Goal: Obtain resource: Download file/media

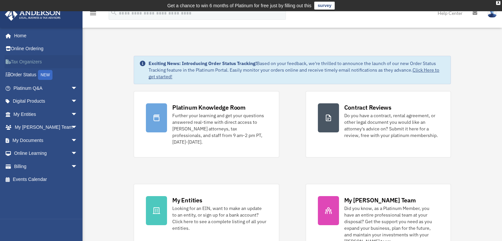
click at [29, 62] on link "Tax Organizers" at bounding box center [46, 61] width 83 height 13
click at [71, 139] on span "arrow_drop_down" at bounding box center [77, 141] width 13 height 14
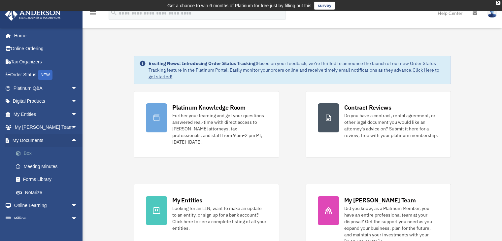
click at [29, 153] on link "Box" at bounding box center [48, 153] width 78 height 13
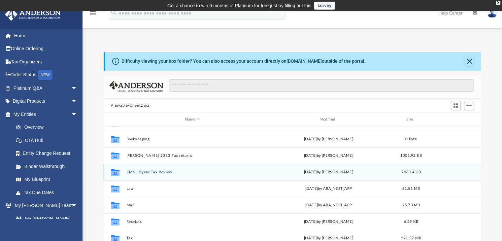
scroll to position [66, 0]
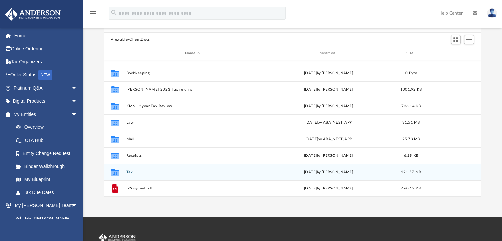
click at [133, 172] on button "Tax" at bounding box center [192, 172] width 133 height 4
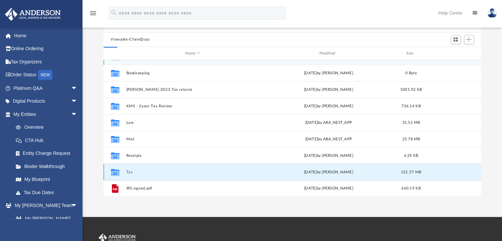
scroll to position [0, 0]
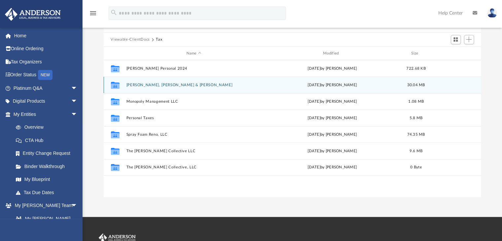
click at [148, 85] on button "[PERSON_NAME], [PERSON_NAME] & [PERSON_NAME]" at bounding box center [193, 85] width 135 height 4
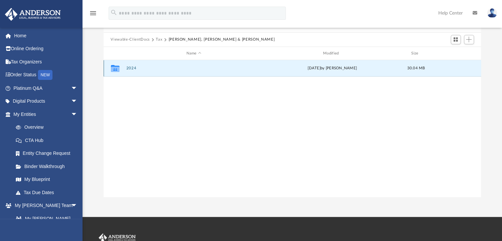
click at [135, 67] on button "2024" at bounding box center [193, 68] width 135 height 4
click at [135, 67] on button "Digital Tax Organizer" at bounding box center [193, 68] width 135 height 4
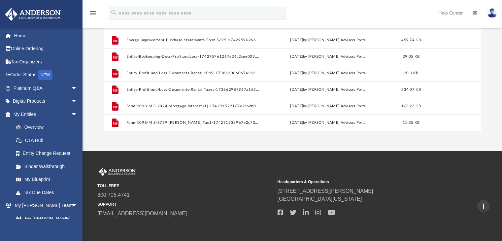
scroll to position [45, 0]
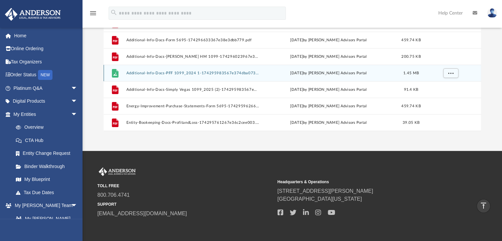
click at [170, 72] on button "Additional-Info-Docs-PFF 1099_2024 1-174295983567e374dba0733.jpeg" at bounding box center [192, 73] width 133 height 4
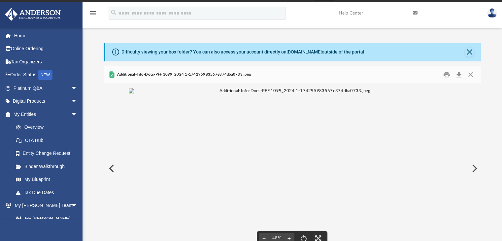
scroll to position [42, 0]
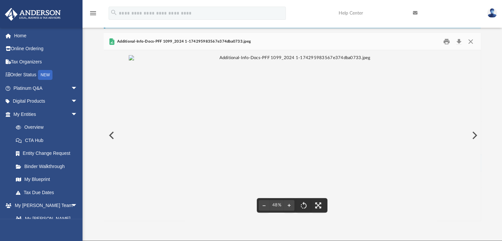
click at [113, 136] on button "Preview" at bounding box center [111, 135] width 15 height 18
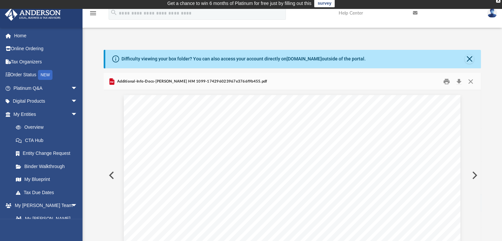
scroll to position [20, 0]
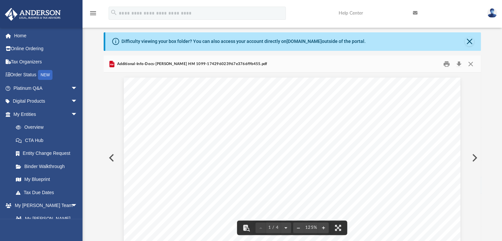
click at [108, 154] on button "Preview" at bounding box center [111, 158] width 15 height 18
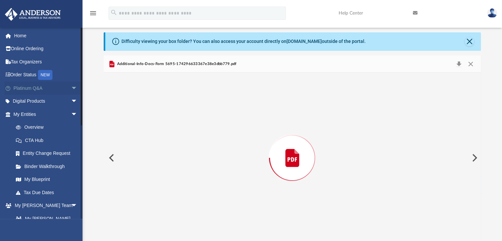
scroll to position [22, 0]
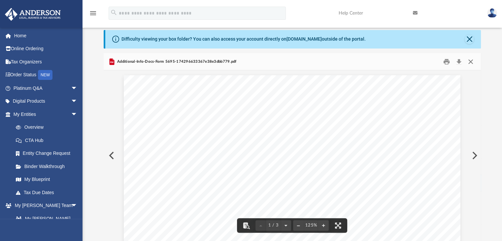
click at [471, 61] on button "Close" at bounding box center [471, 61] width 12 height 10
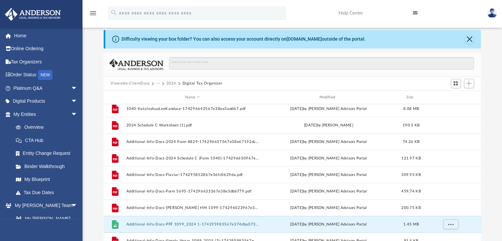
scroll to position [0, 0]
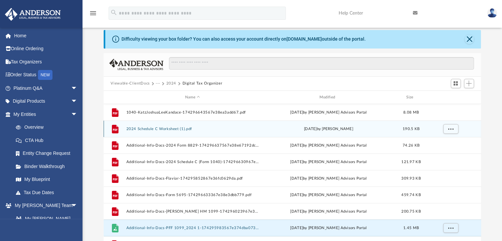
click at [169, 130] on button "2024 Schedule C Worksheet (1).pdf" at bounding box center [192, 129] width 133 height 4
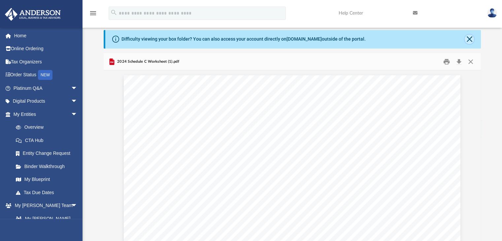
click at [468, 39] on button "Close" at bounding box center [469, 39] width 9 height 9
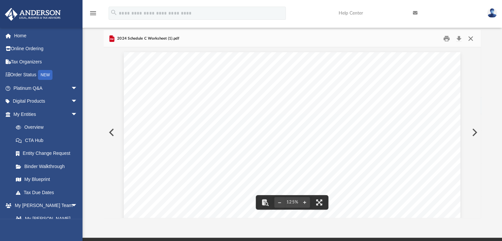
click at [472, 38] on button "Close" at bounding box center [471, 38] width 12 height 10
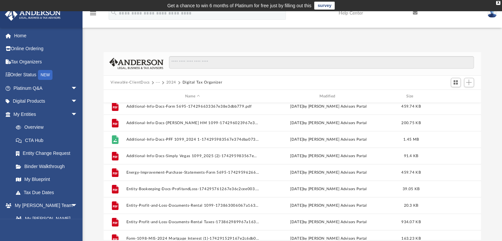
scroll to position [99, 0]
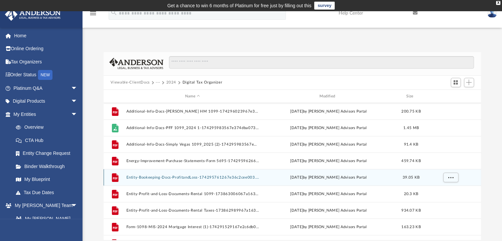
click at [184, 177] on button "Entity-Bookeeping-Docs-ProfitandLoss-174295761267e36c2cee003.pdf" at bounding box center [192, 177] width 133 height 4
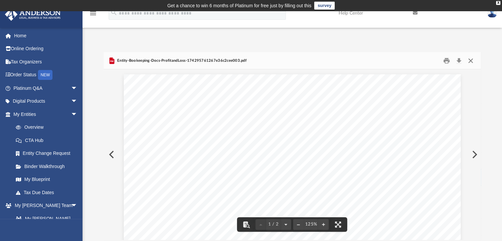
click at [473, 61] on button "Close" at bounding box center [471, 60] width 12 height 10
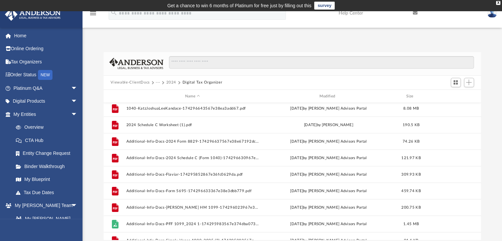
scroll to position [0, 0]
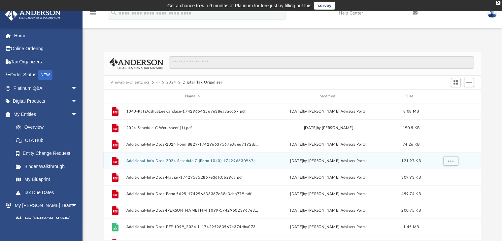
click at [168, 160] on button "Additional-Info-Docs-2024 Schedule C (Form 1040)-174296630967e38e259cdc5.pdf" at bounding box center [192, 161] width 133 height 4
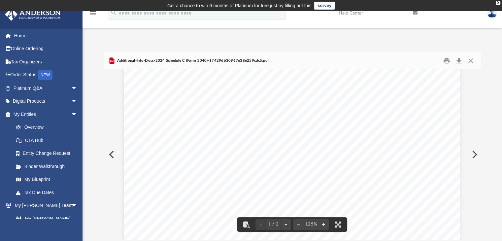
scroll to position [132, 0]
click at [435, 89] on span "55920" at bounding box center [434, 91] width 12 height 4
click at [435, 92] on span "55920" at bounding box center [434, 91] width 12 height 4
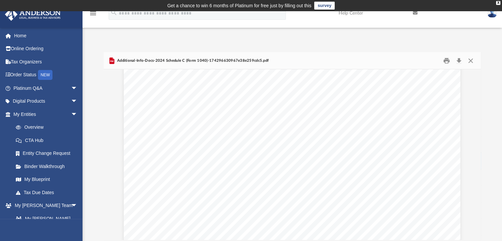
scroll to position [0, 0]
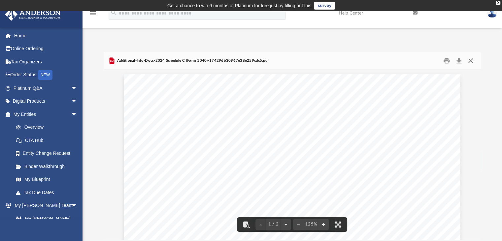
click at [470, 62] on button "Close" at bounding box center [471, 60] width 12 height 10
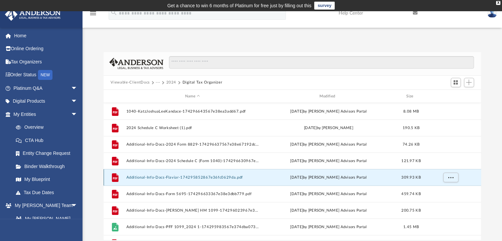
click at [172, 179] on button "Additional-Info-Docs-Flaviar-174295852867e36fc0629da.pdf" at bounding box center [192, 177] width 133 height 4
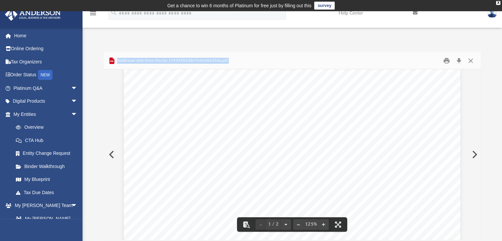
scroll to position [165, 0]
click at [473, 60] on button "Close" at bounding box center [471, 60] width 12 height 10
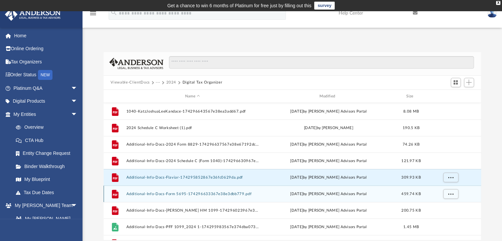
click at [172, 195] on button "Additional-Info-Docs-Form 5695-174296633367e38e3dbb779.pdf" at bounding box center [192, 194] width 133 height 4
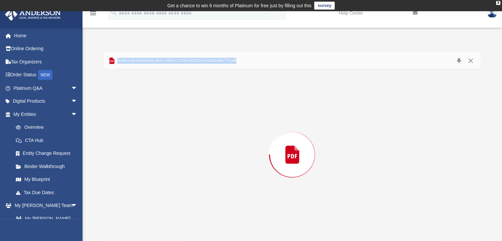
click at [172, 195] on div "Preview" at bounding box center [293, 154] width 378 height 170
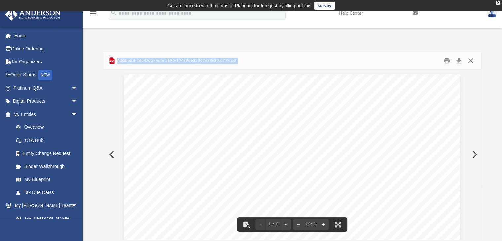
click at [473, 58] on button "Close" at bounding box center [471, 60] width 12 height 10
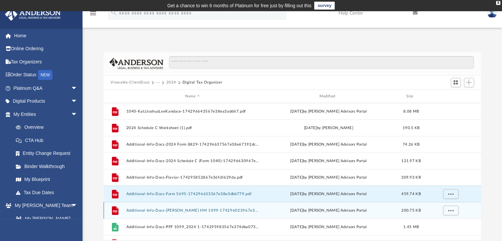
scroll to position [33, 0]
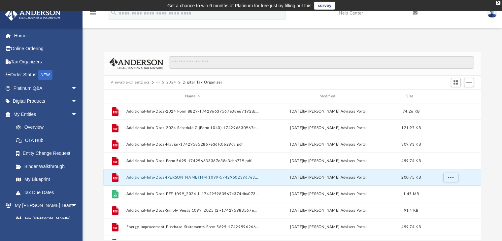
click at [163, 178] on button "Additional-Info-Docs-[PERSON_NAME] HM 1099-174296023967e3766f9b455.pdf" at bounding box center [192, 177] width 133 height 4
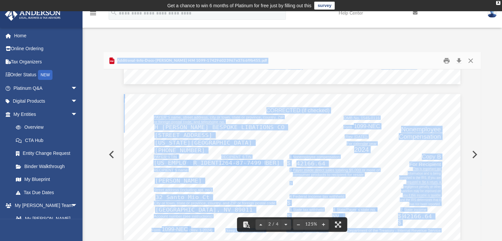
scroll to position [496, 0]
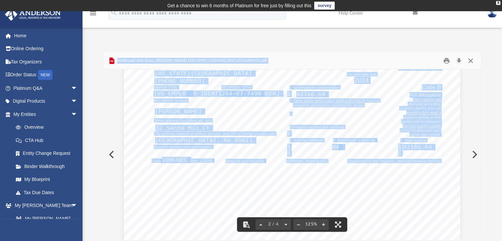
click at [468, 62] on button "Close" at bounding box center [471, 60] width 12 height 10
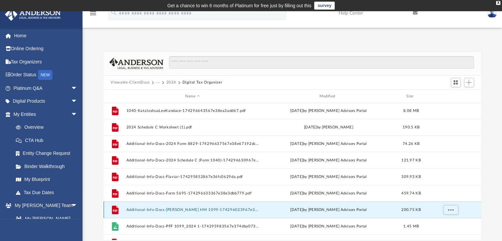
scroll to position [0, 0]
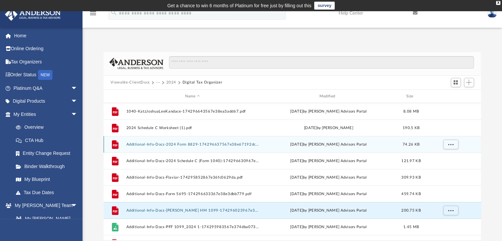
click at [169, 144] on button "Additional-Info-Docs-2024 Form 8829-174296637567e38e67192dc.pdf" at bounding box center [192, 144] width 133 height 4
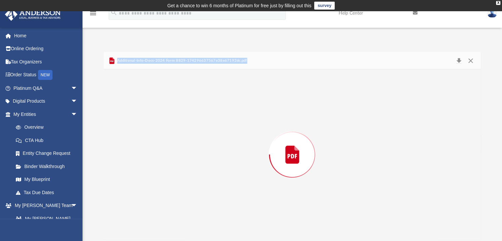
click at [169, 144] on div "Preview" at bounding box center [293, 154] width 378 height 170
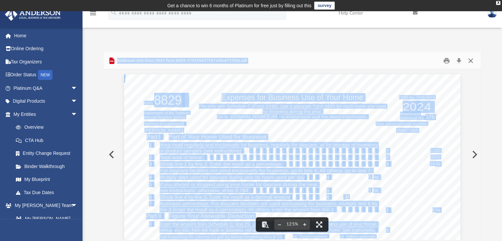
click at [470, 58] on button "Close" at bounding box center [471, 60] width 12 height 10
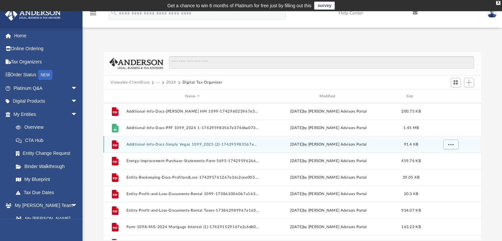
scroll to position [66, 0]
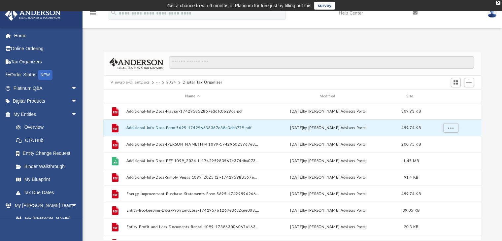
click at [166, 129] on button "Additional-Info-Docs-Form 5695-174296633367e38e3dbb779.pdf" at bounding box center [192, 128] width 133 height 4
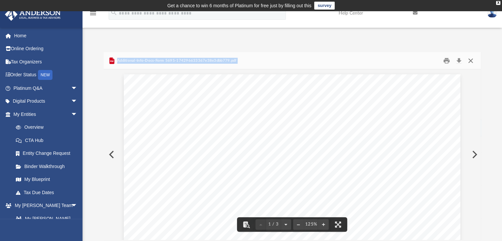
click at [474, 62] on button "Close" at bounding box center [471, 60] width 12 height 10
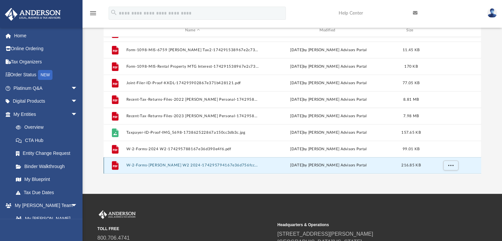
click at [182, 165] on button "W-2-Forms-[PERSON_NAME] W2 2024-174295794167e36d756fcc6.pdf" at bounding box center [192, 166] width 133 height 4
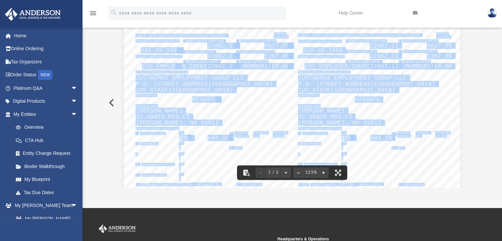
scroll to position [0, 0]
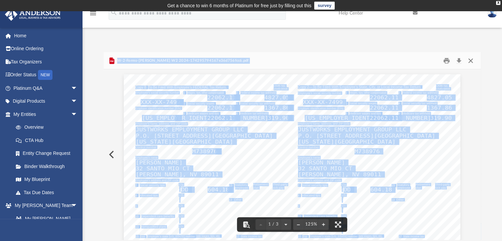
click at [470, 60] on button "Close" at bounding box center [471, 60] width 12 height 10
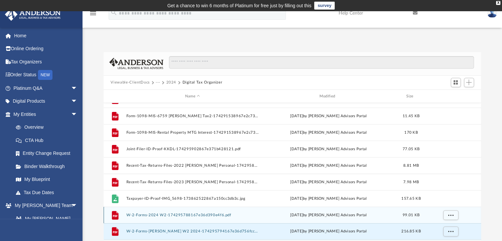
click at [172, 215] on button "W-2-Forms-2024 W2-174295788167e36d390e4f6.pdf" at bounding box center [192, 215] width 133 height 4
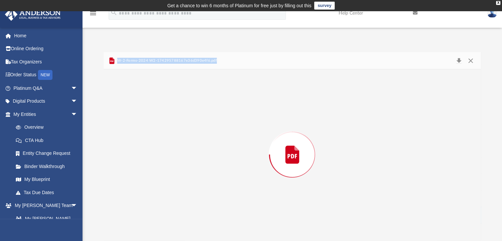
click at [172, 215] on div "Preview" at bounding box center [293, 154] width 378 height 170
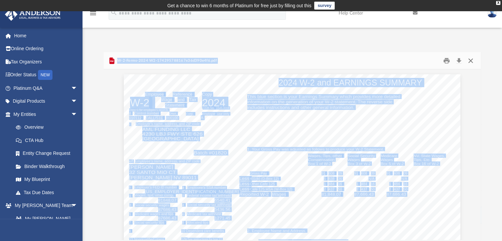
click at [469, 61] on button "Close" at bounding box center [471, 60] width 12 height 10
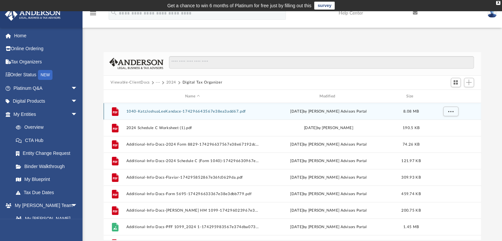
click at [186, 114] on div "File 1040-KatzJoshuaLeeKandace-174296643567e38ea3add67.pdf [DATE] by [PERSON_NA…" at bounding box center [293, 111] width 378 height 17
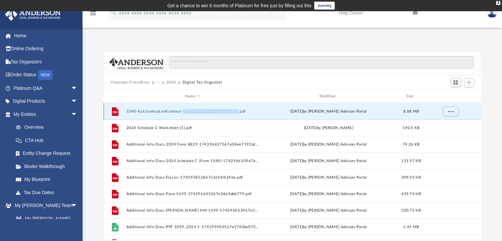
click at [186, 114] on div "File 1040-KatzJoshuaLeeKandace-174296643567e38ea3add67.pdf [DATE] by [PERSON_NA…" at bounding box center [293, 111] width 378 height 17
click at [163, 109] on button "1040-KatzJoshuaLeeKandace-174296643567e38ea3add67.pdf" at bounding box center [192, 111] width 133 height 4
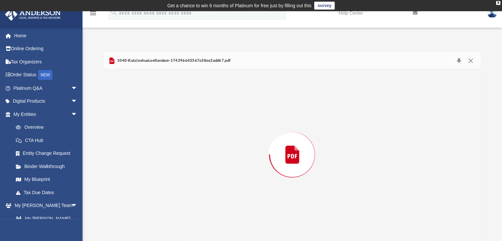
click at [163, 109] on div "Preview" at bounding box center [293, 154] width 378 height 170
click at [472, 63] on button "Close" at bounding box center [471, 60] width 12 height 10
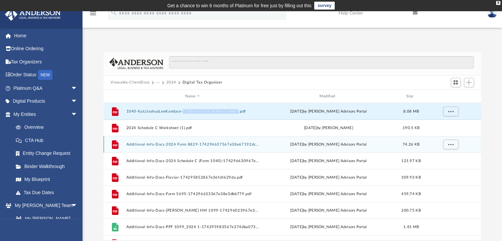
click at [159, 143] on button "Additional-Info-Docs-2024 Form 8829-174296637567e38e67192dc.pdf" at bounding box center [192, 144] width 133 height 4
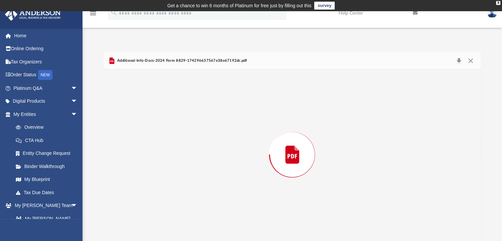
click at [159, 143] on div "Preview" at bounding box center [293, 154] width 378 height 170
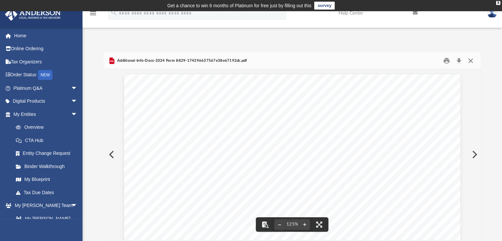
click at [468, 60] on button "Close" at bounding box center [471, 60] width 12 height 10
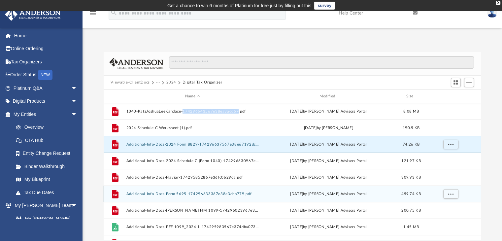
click at [181, 193] on button "Additional-Info-Docs-Form 5695-174296633367e38e3dbb779.pdf" at bounding box center [192, 194] width 133 height 4
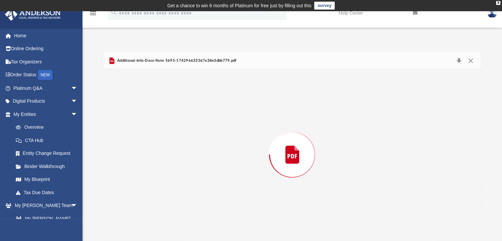
click at [181, 193] on div "Preview" at bounding box center [293, 154] width 378 height 170
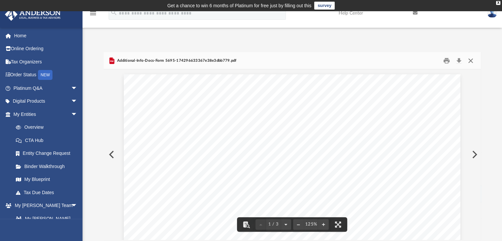
click at [472, 61] on button "Close" at bounding box center [471, 60] width 12 height 10
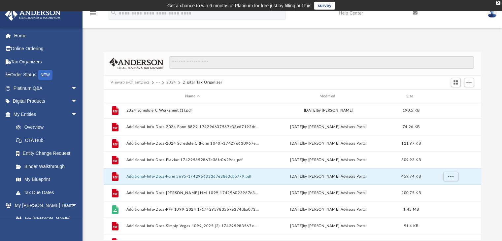
scroll to position [33, 0]
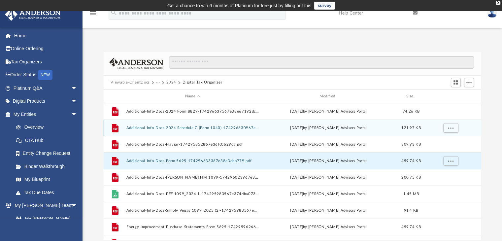
click at [177, 128] on button "Additional-Info-Docs-2024 Schedule C (Form 1040)-174296630967e38e259cdc5.pdf" at bounding box center [192, 128] width 133 height 4
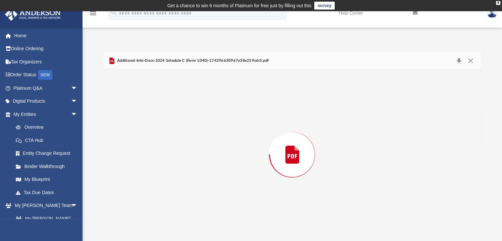
click at [177, 128] on div "Preview" at bounding box center [293, 154] width 378 height 170
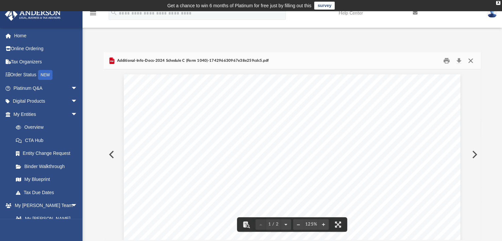
click at [467, 61] on button "Close" at bounding box center [471, 60] width 12 height 10
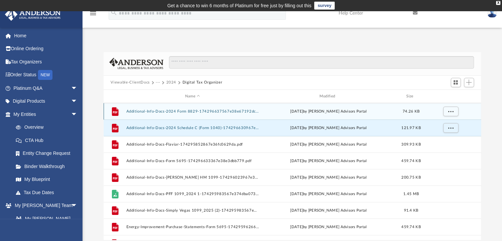
click at [168, 113] on button "Additional-Info-Docs-2024 Form 8829-174296637567e38e67192dc.pdf" at bounding box center [192, 111] width 133 height 4
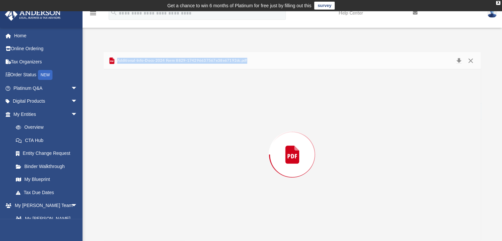
click at [168, 113] on div "Preview" at bounding box center [293, 154] width 378 height 170
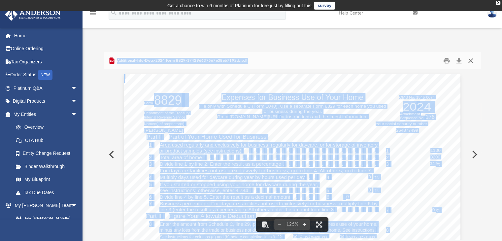
click at [469, 60] on button "Close" at bounding box center [471, 60] width 12 height 10
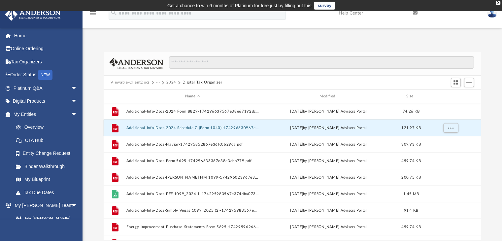
click at [181, 129] on button "Additional-Info-Docs-2024 Schedule C (Form 1040)-174296630967e38e259cdc5.pdf" at bounding box center [192, 128] width 133 height 4
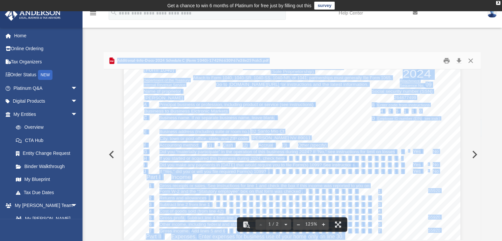
scroll to position [66, 0]
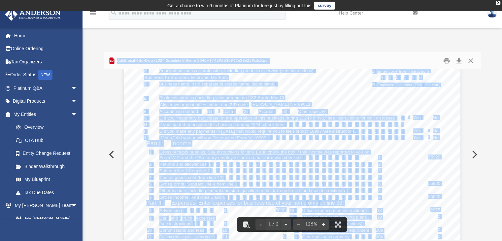
click at [409, 156] on div "SCHEDULE C (Form 1040) Department of the Treasury Internal Revenue Service Prof…" at bounding box center [292, 226] width 337 height 436
click at [428, 158] on span "55920" at bounding box center [434, 157] width 12 height 4
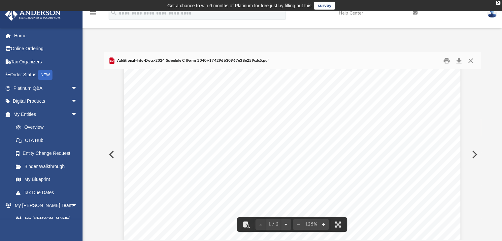
click at [433, 158] on span "55920" at bounding box center [434, 157] width 12 height 4
click at [433, 159] on span "55920" at bounding box center [434, 157] width 12 height 4
click at [421, 158] on div "SCHEDULE C (Form 1040) Department of the Treasury Internal Revenue Service Prof…" at bounding box center [292, 226] width 337 height 436
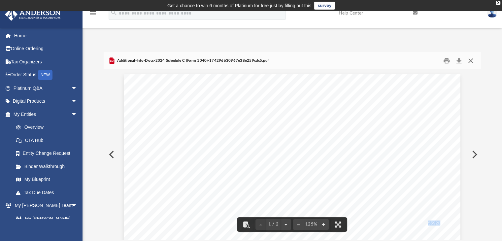
click at [471, 60] on button "Close" at bounding box center [471, 60] width 12 height 10
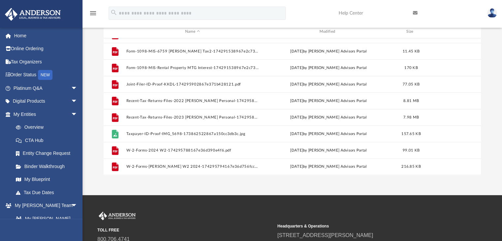
scroll to position [66, 0]
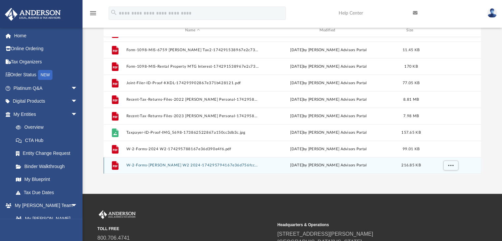
click at [179, 165] on button "W-2-Forms-[PERSON_NAME] W2 2024-174295794167e36d756fcc6.pdf" at bounding box center [192, 166] width 133 height 4
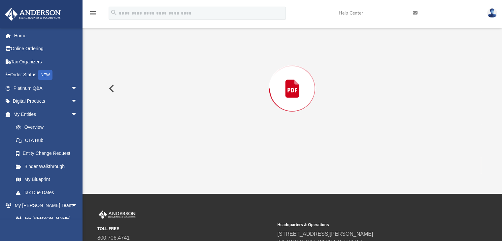
scroll to position [52, 0]
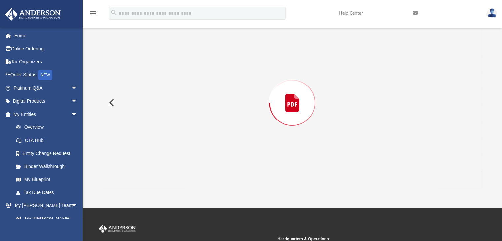
click at [179, 165] on div "Preview" at bounding box center [293, 103] width 378 height 170
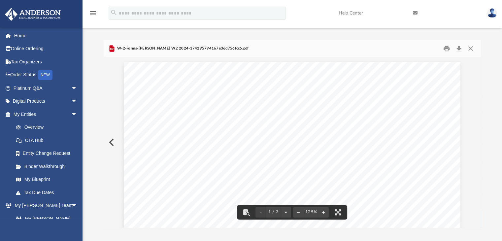
scroll to position [0, 0]
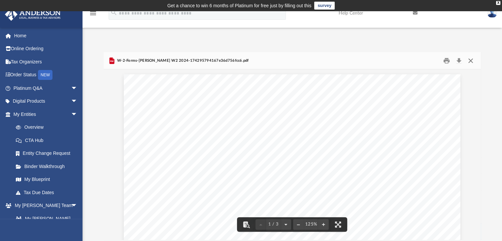
click at [471, 63] on button "Close" at bounding box center [471, 60] width 12 height 10
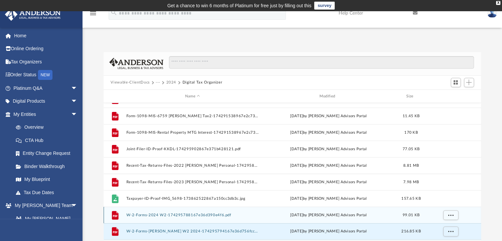
click at [169, 214] on button "W-2-Forms-2024 W2-174295788167e36d390e4f6.pdf" at bounding box center [192, 215] width 133 height 4
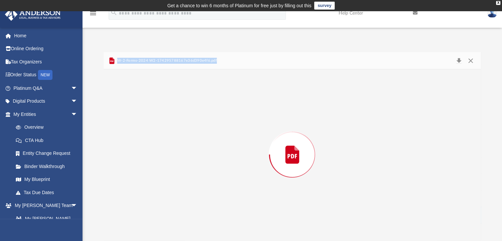
click at [169, 214] on div "Preview" at bounding box center [293, 154] width 378 height 170
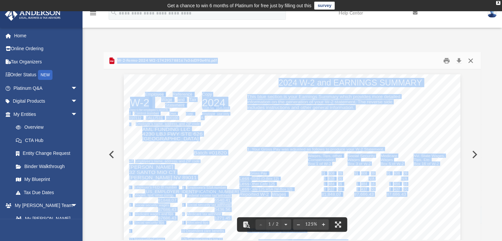
click at [469, 61] on button "Close" at bounding box center [471, 60] width 12 height 10
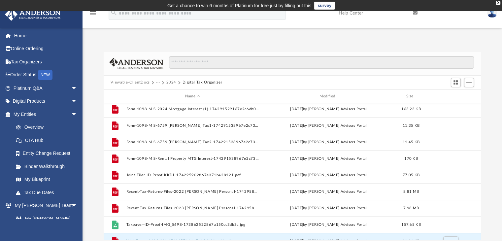
scroll to position [243, 0]
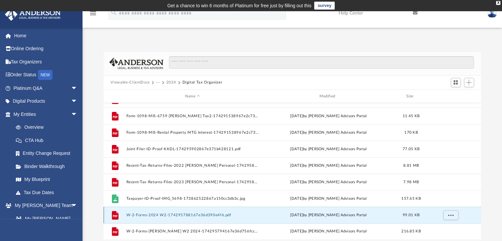
click at [207, 216] on button "W-2-Forms-2024 W2-174295788167e36d390e4f6.pdf" at bounding box center [192, 215] width 133 height 4
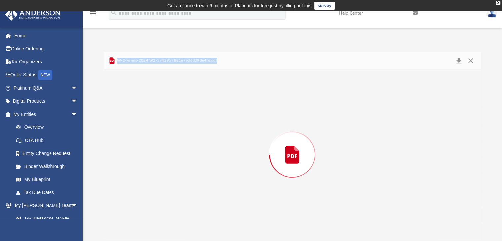
click at [207, 216] on div "Preview" at bounding box center [293, 154] width 378 height 170
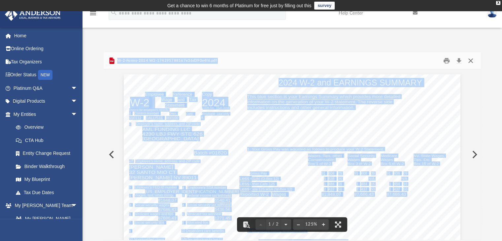
click at [468, 58] on button "Close" at bounding box center [471, 60] width 12 height 10
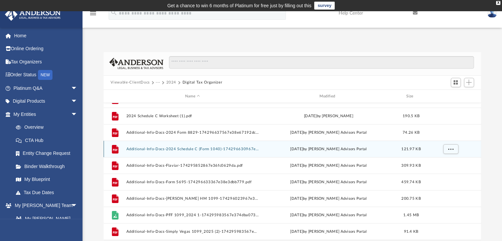
scroll to position [0, 0]
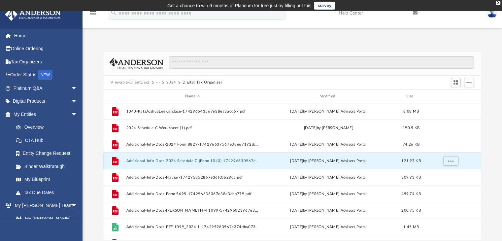
click at [173, 162] on button "Additional-Info-Docs-2024 Schedule C (Form 1040)-174296630967e38e259cdc5.pdf" at bounding box center [192, 161] width 133 height 4
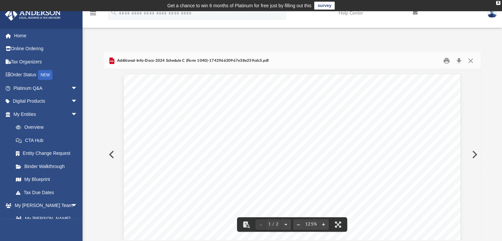
click at [483, 156] on div "Difficulty viewing your box folder? You can also access your account directly o…" at bounding box center [293, 146] width 420 height 188
click at [432, 125] on span "55920" at bounding box center [434, 124] width 12 height 4
click at [193, 145] on span "Business to Business Elctronic Markets" at bounding box center [186, 143] width 84 height 4
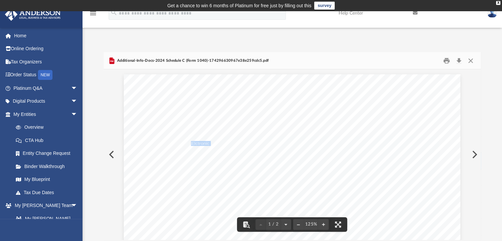
click at [193, 145] on span "Business to Business Elctronic Markets" at bounding box center [186, 143] width 84 height 4
